Goal: Use online tool/utility: Use online tool/utility

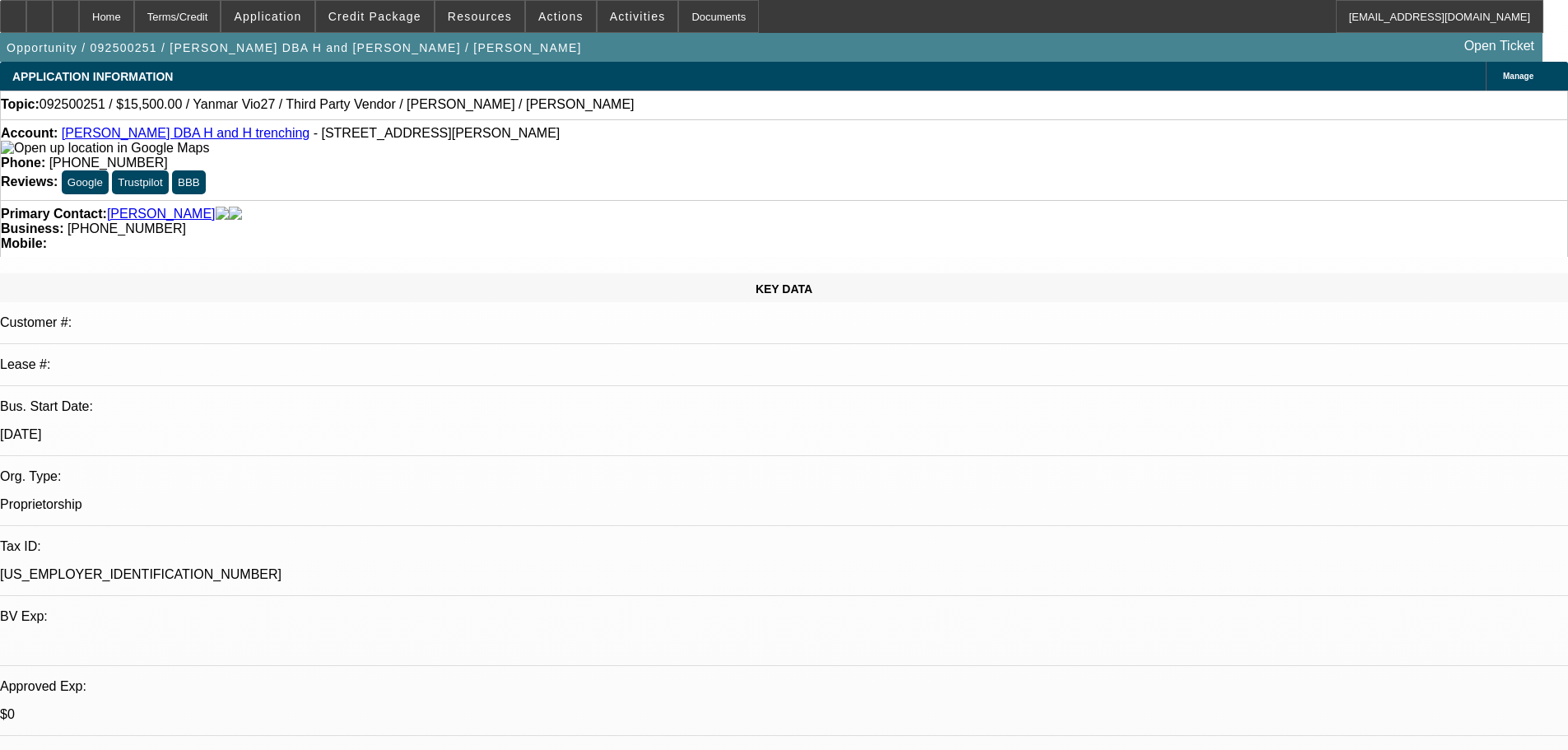
select select "0"
select select "2"
select select "0.1"
select select "4"
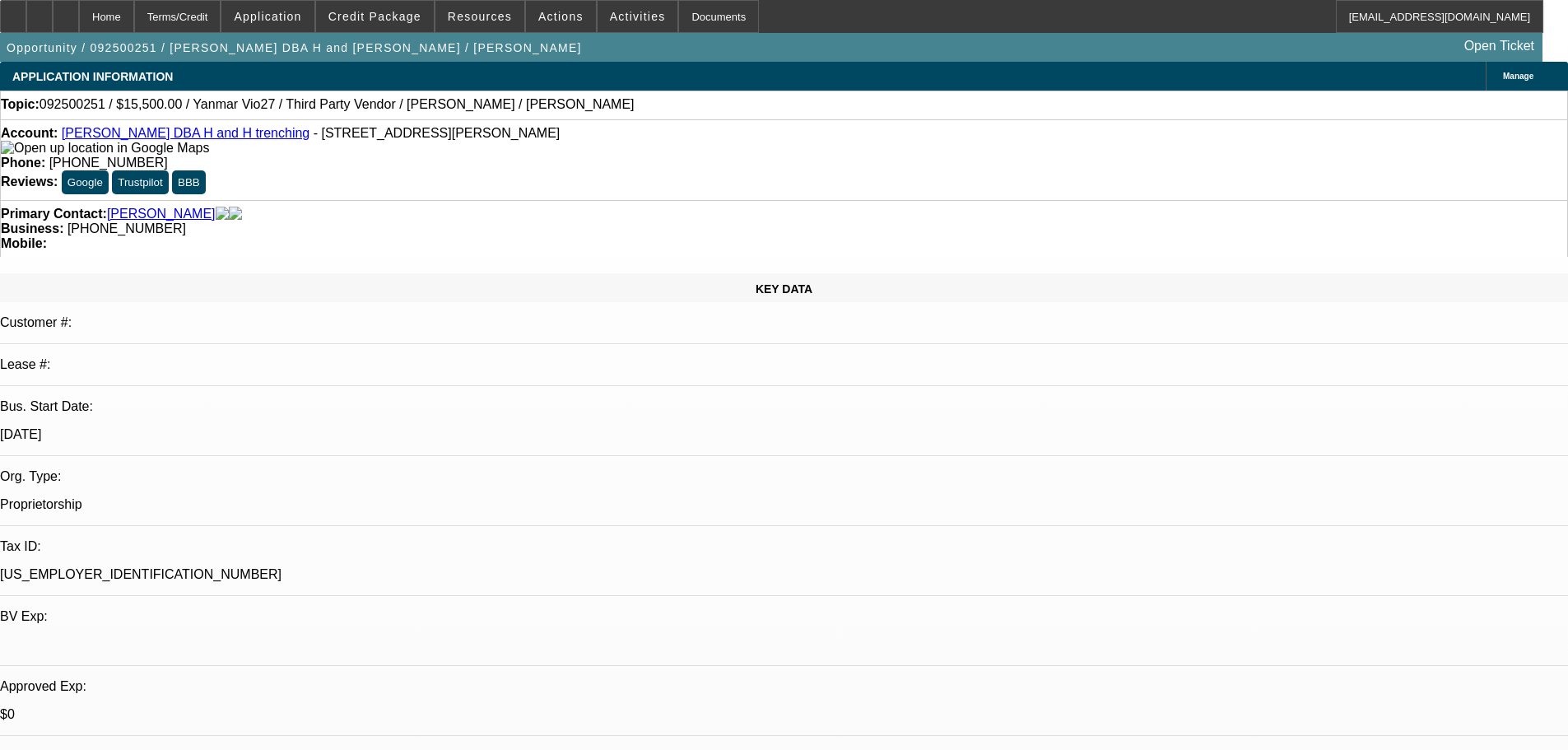
select select "0"
select select "2"
select select "0.1"
select select "4"
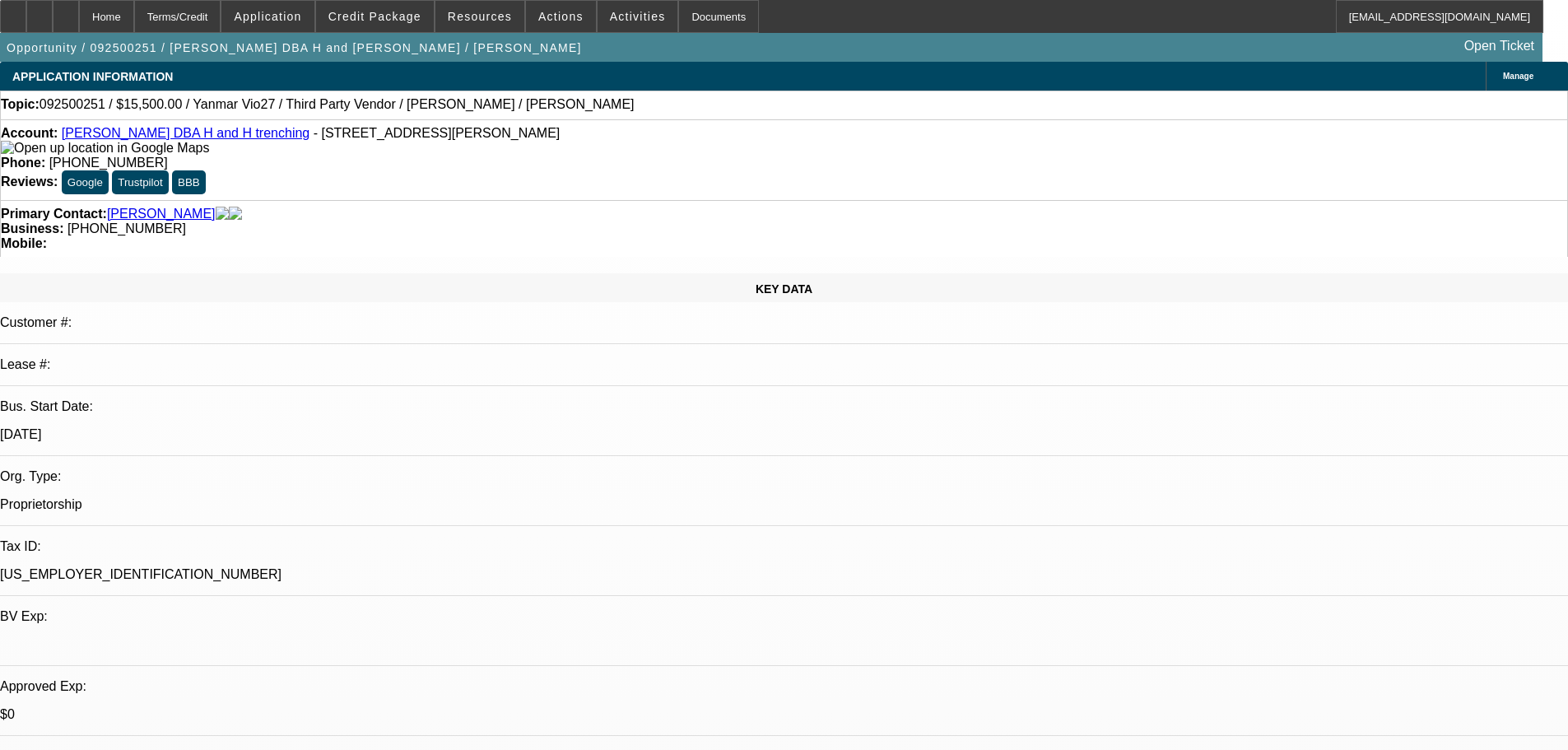
select select "0"
select select "2"
select select "0.1"
select select "4"
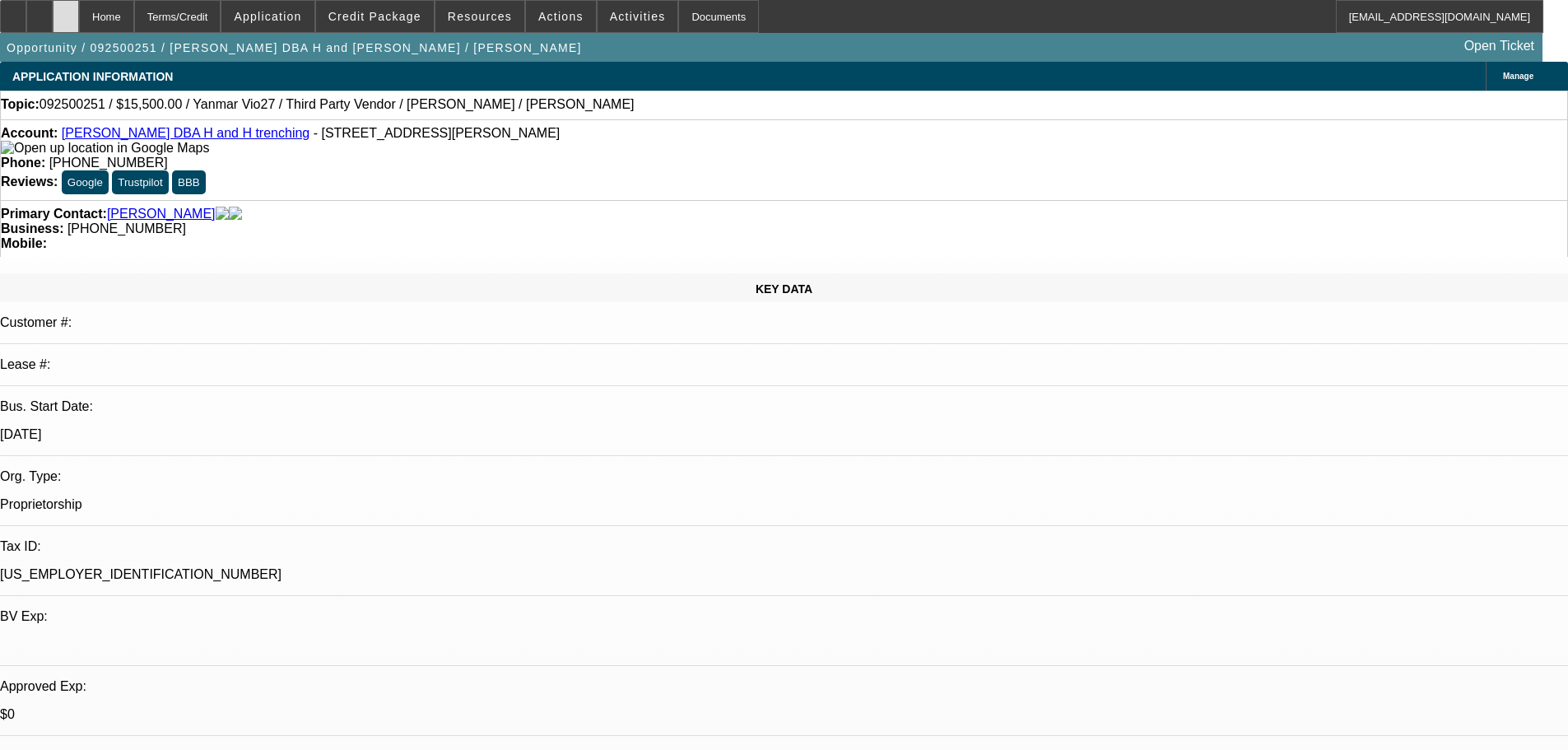
click at [66, 11] on icon at bounding box center [66, 11] width 0 height 0
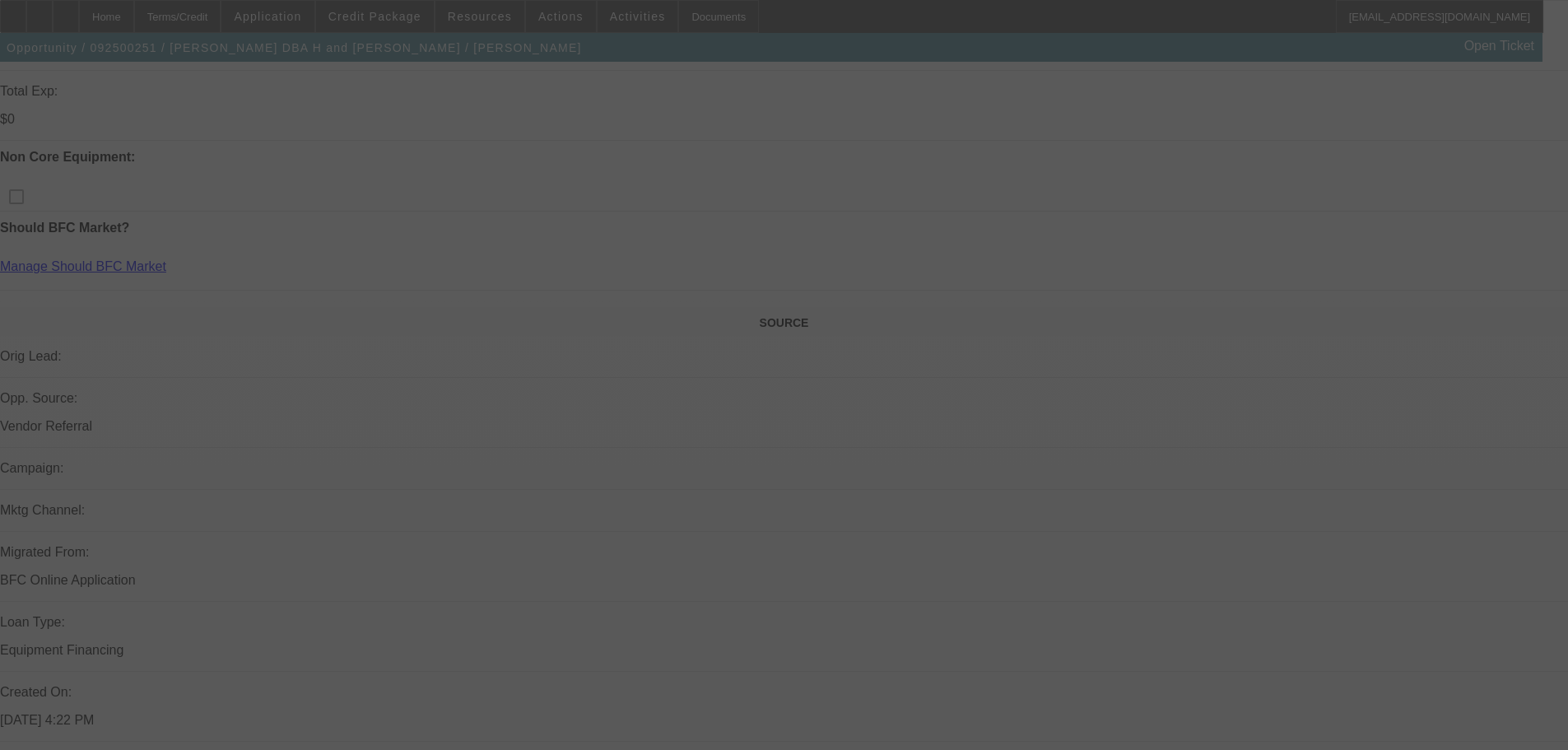
scroll to position [697, 0]
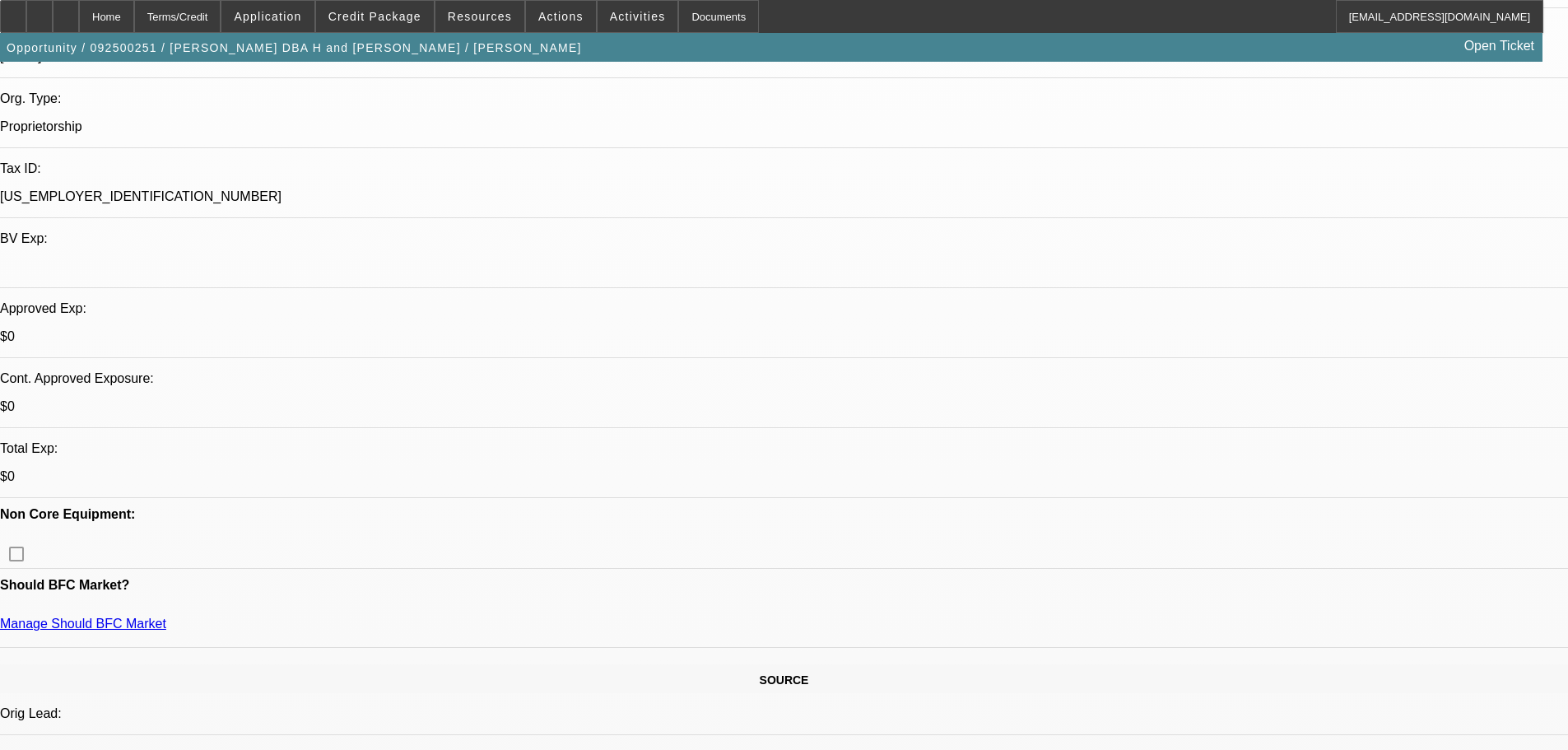
select select "0"
select select "2"
select select "0.1"
select select "4"
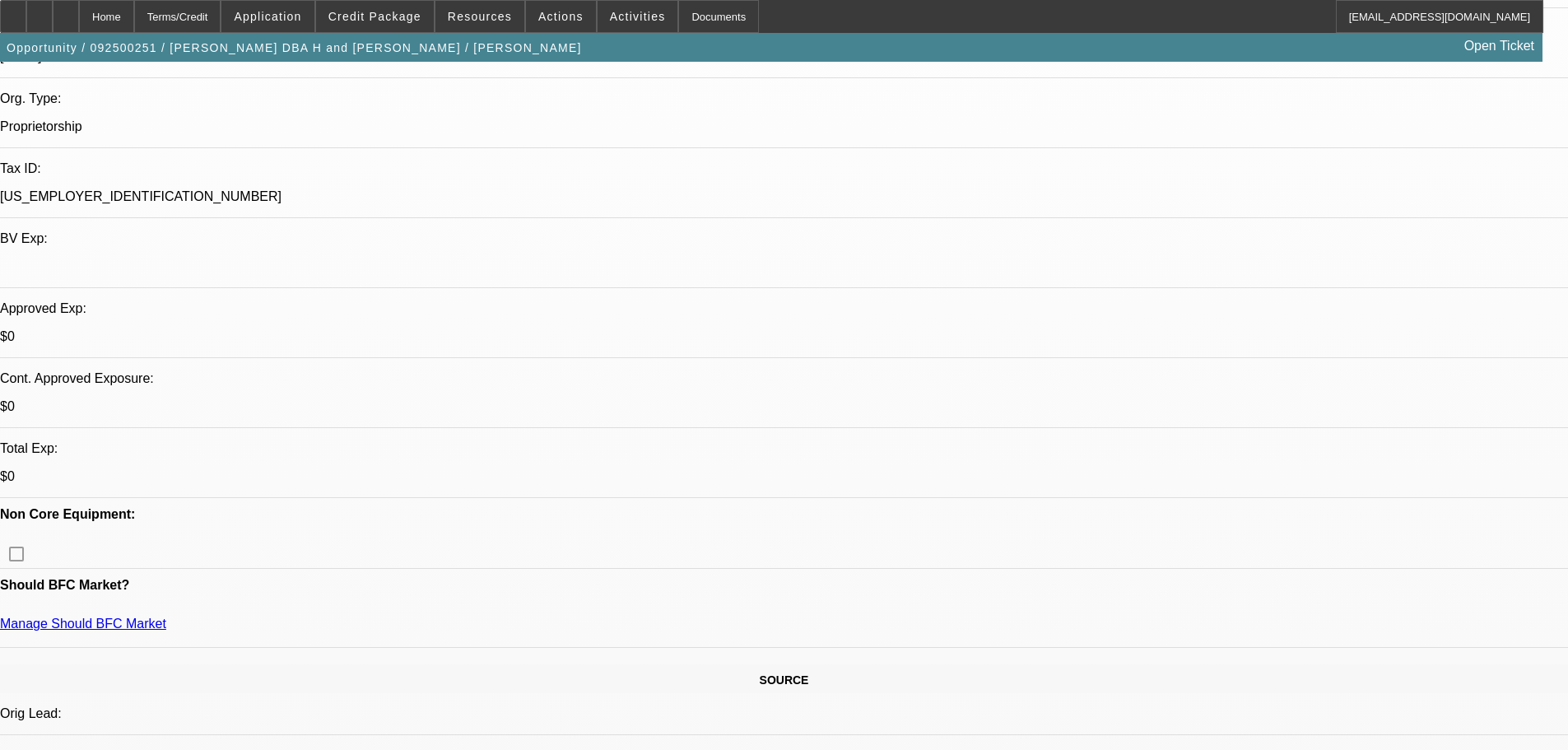
select select "0"
select select "2"
select select "0.1"
select select "4"
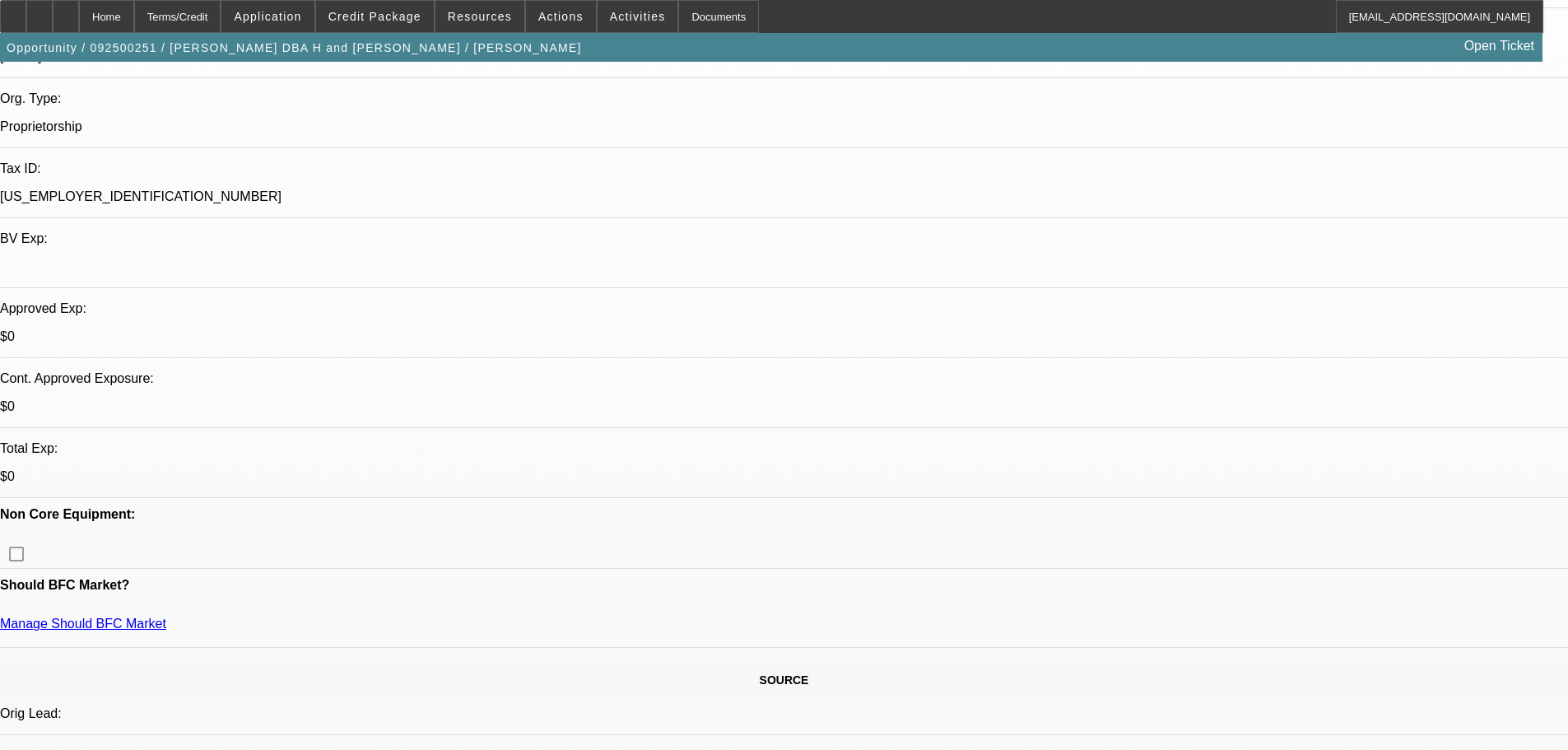
select select "0"
select select "2"
select select "0.1"
select select "4"
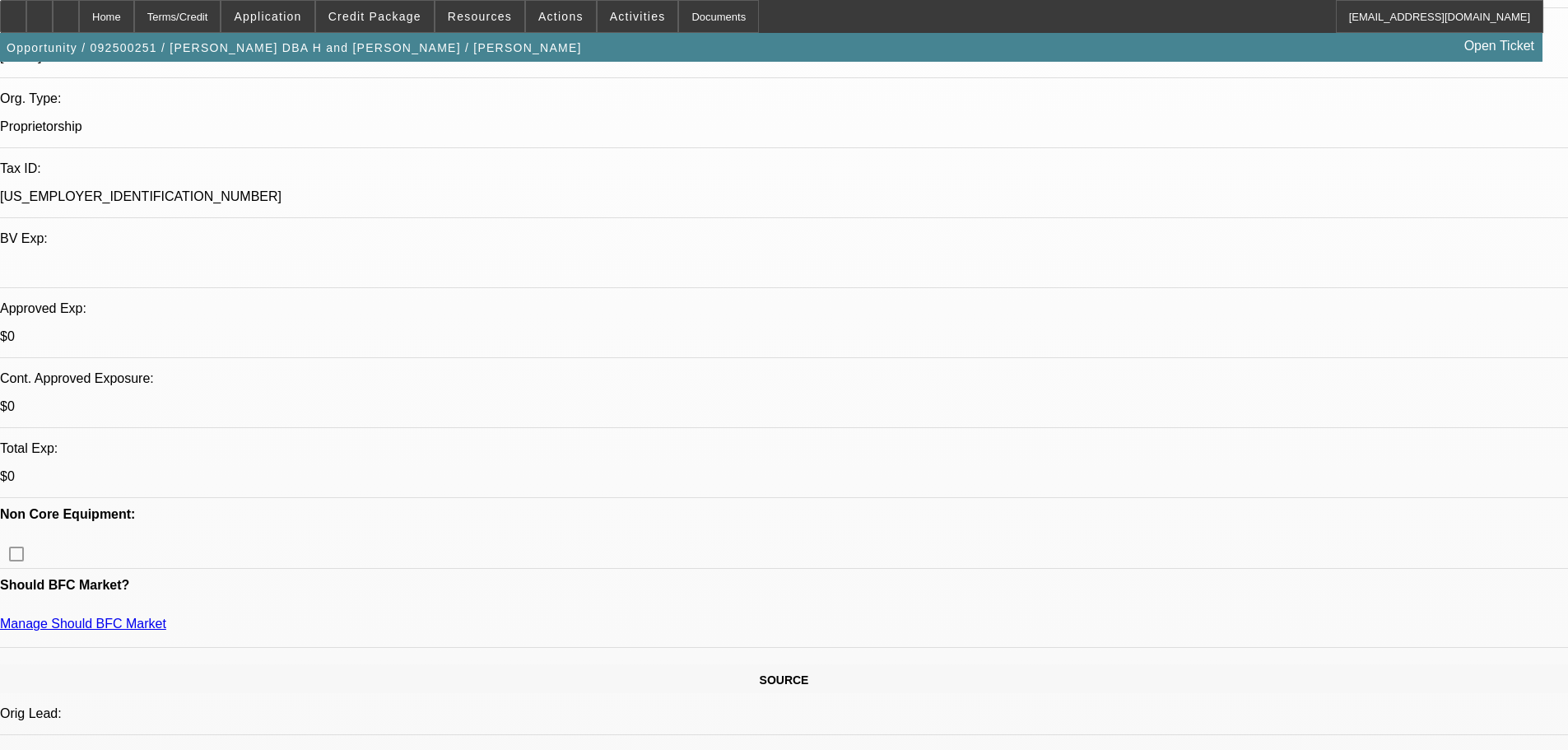
select select "0"
select select "2"
select select "0.1"
select select "4"
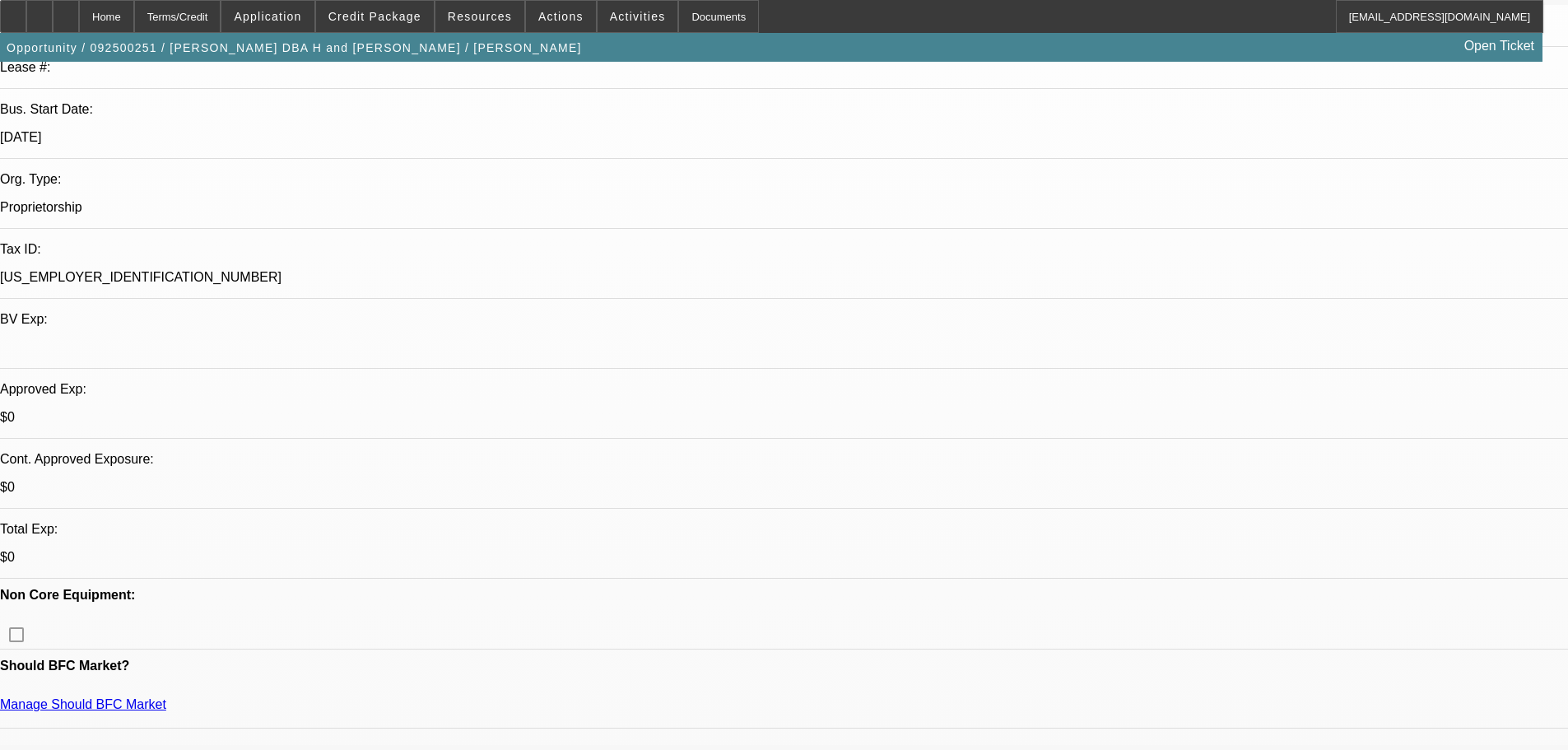
scroll to position [0, 0]
